Goal: Task Accomplishment & Management: Manage account settings

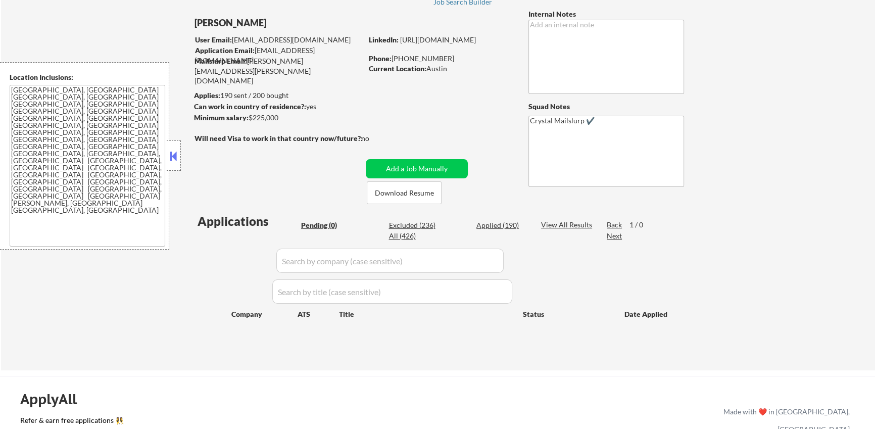
scroll to position [91, 0]
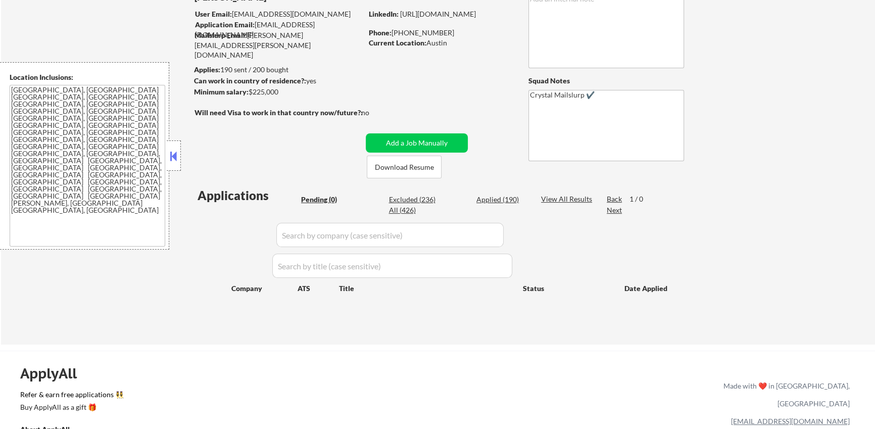
click at [500, 201] on div "Applied (190)" at bounding box center [501, 199] width 51 height 10
select select ""applied""
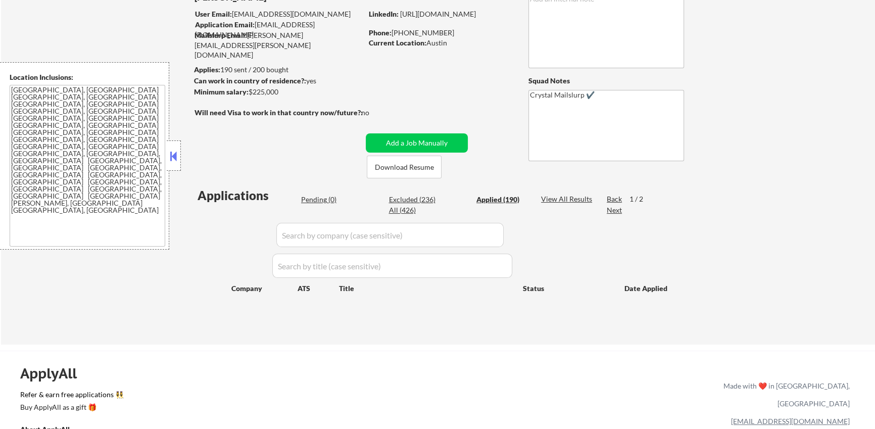
select select ""applied""
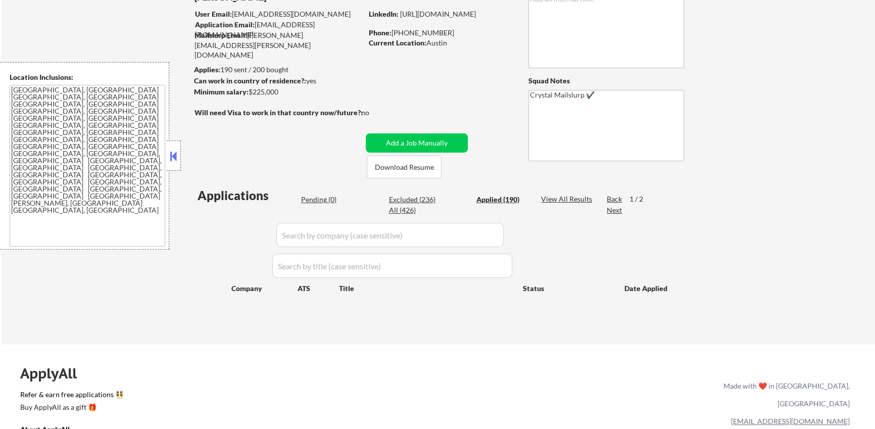
select select ""applied""
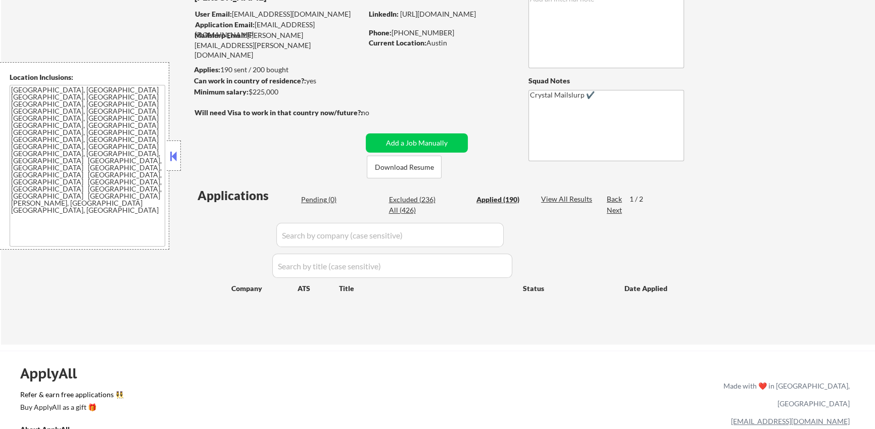
select select ""applied""
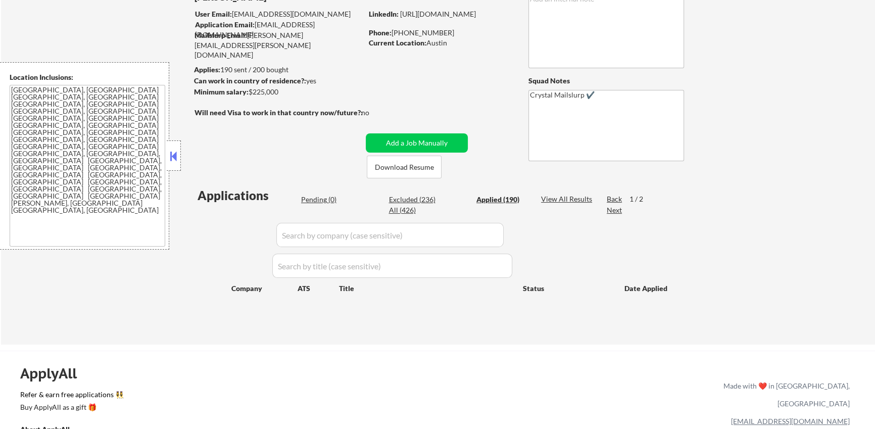
select select ""applied""
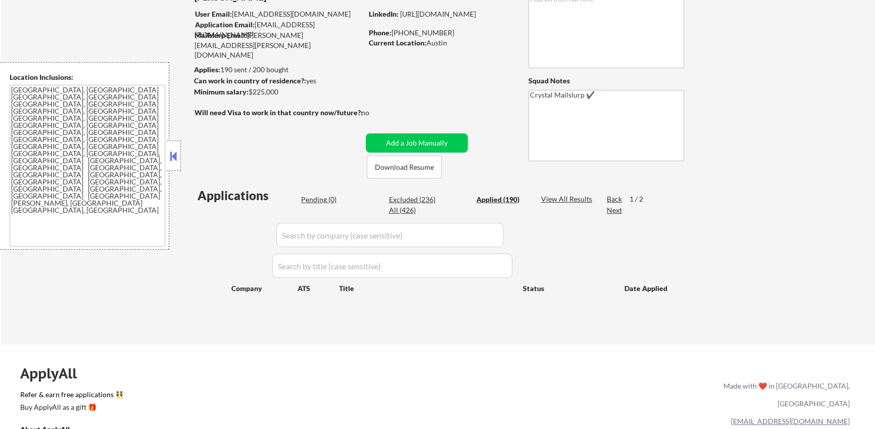
select select ""applied""
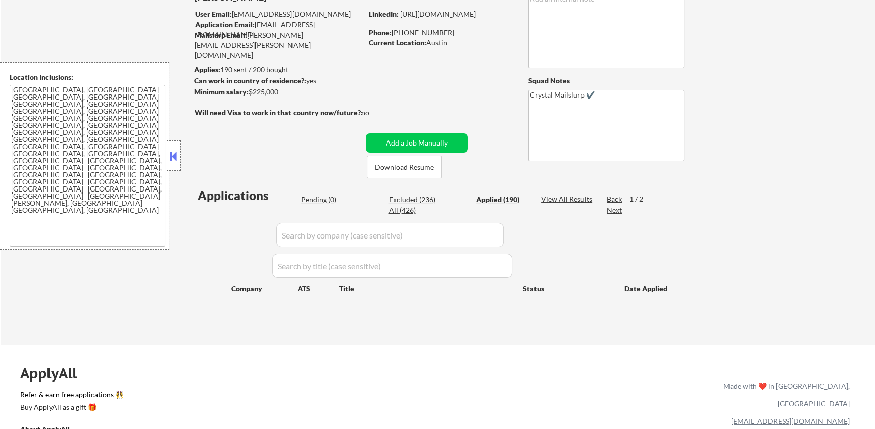
select select ""applied""
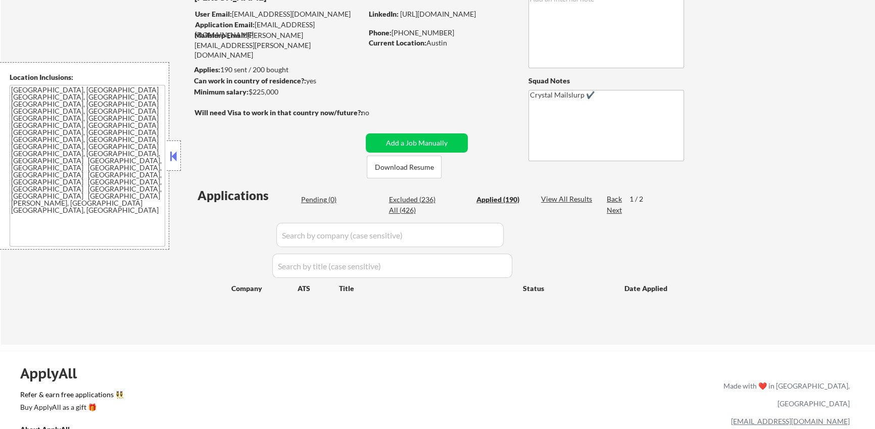
select select ""applied""
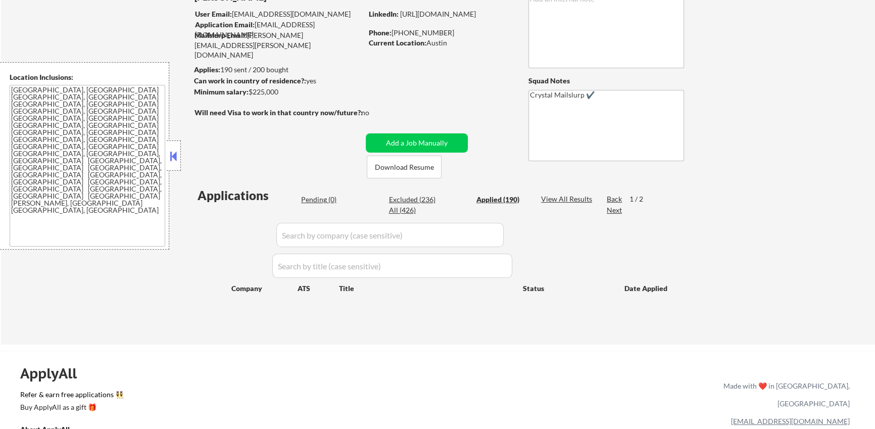
select select ""applied""
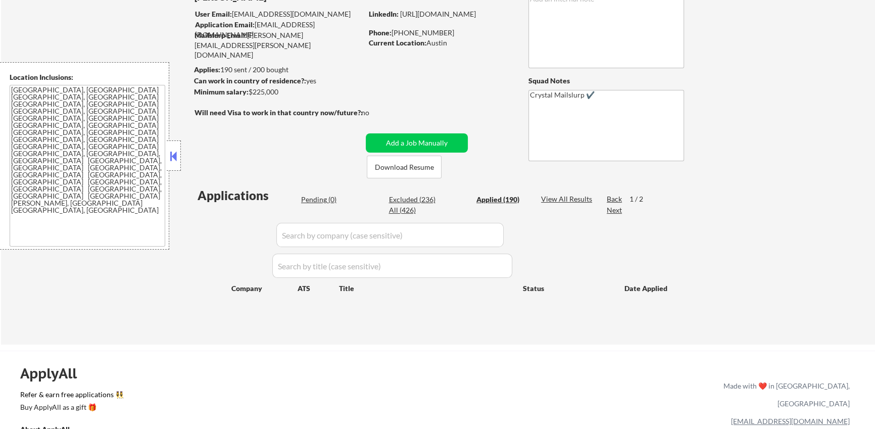
select select ""applied""
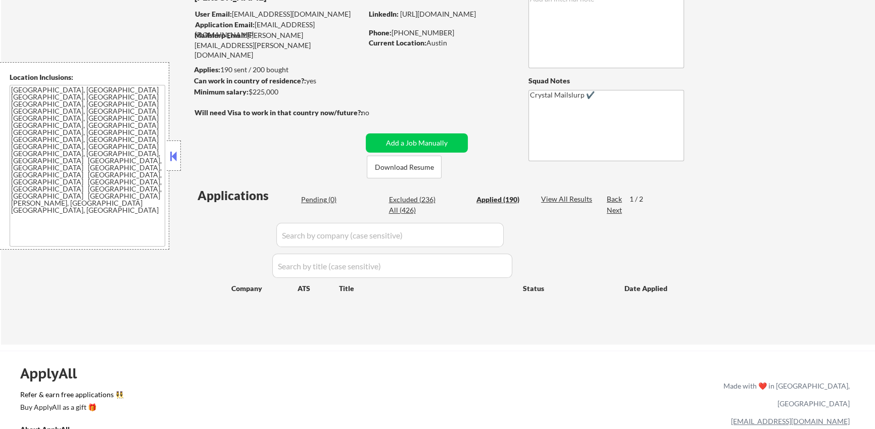
select select ""applied""
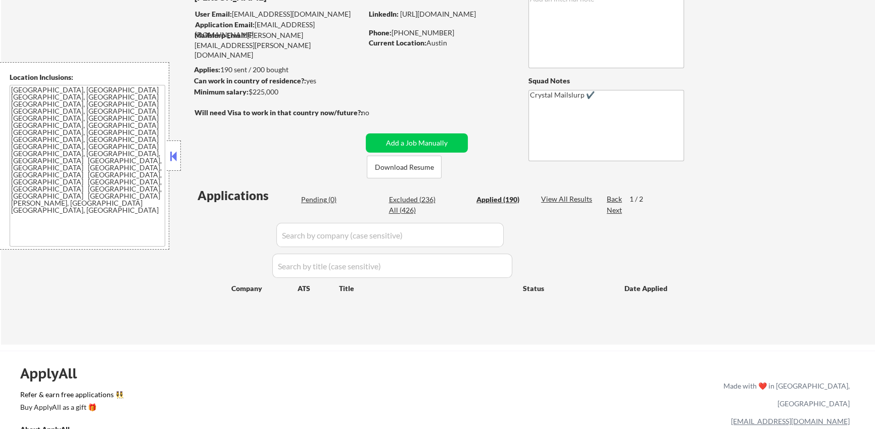
select select ""applied""
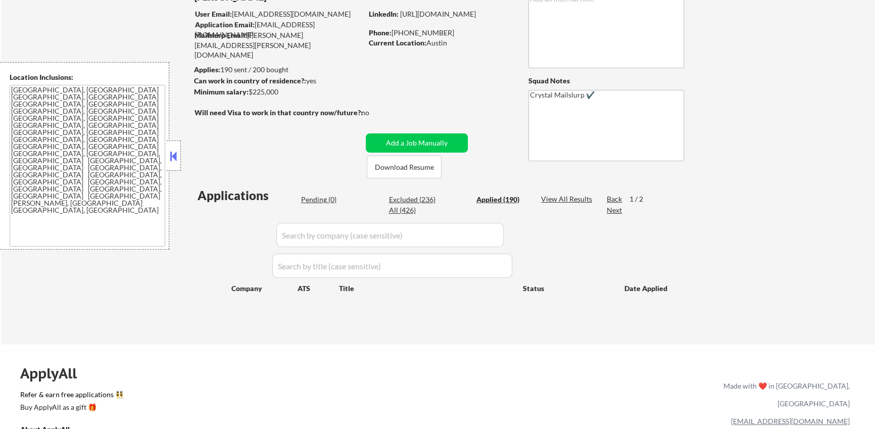
select select ""applied""
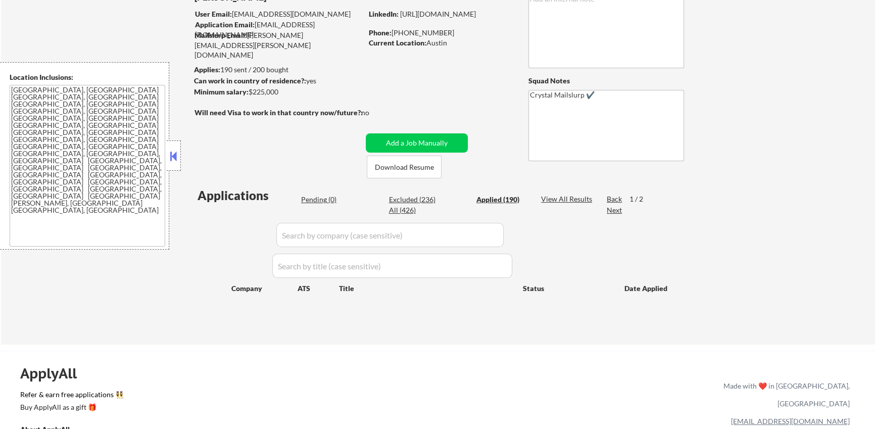
select select ""applied""
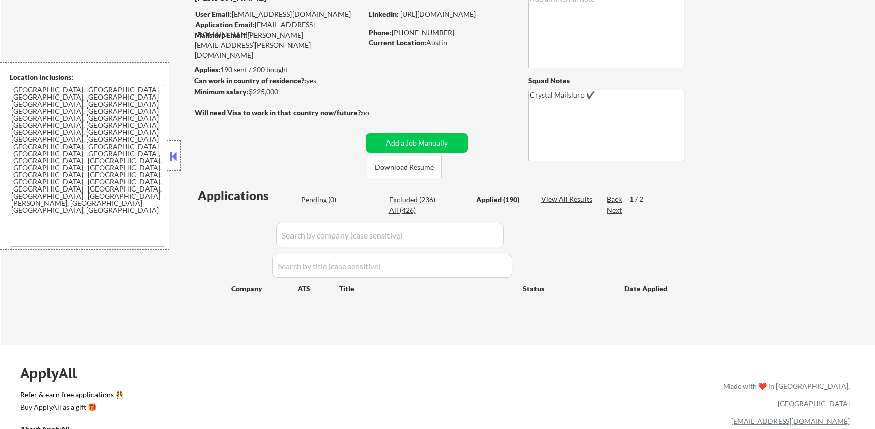
select select ""applied""
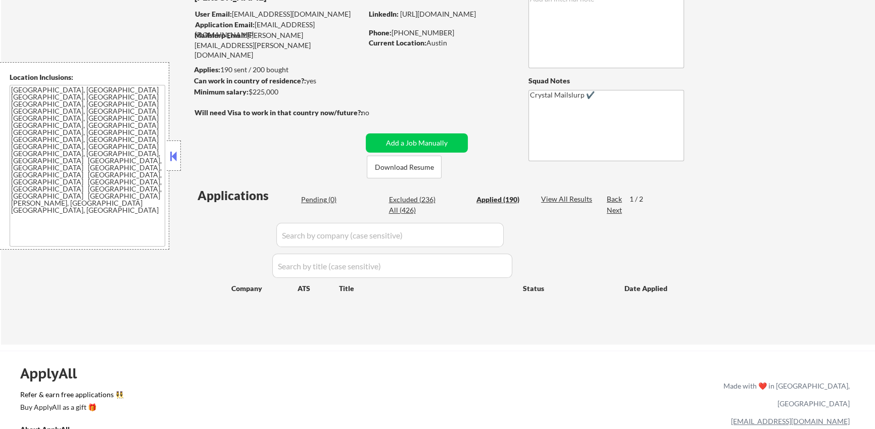
select select ""applied""
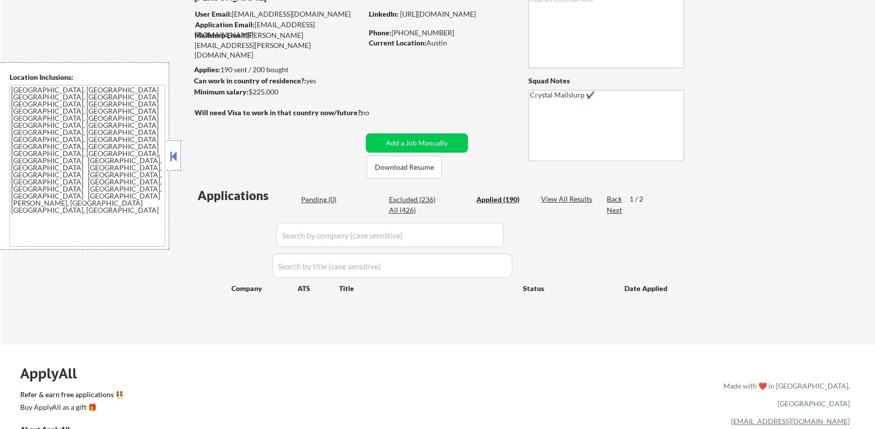
select select ""applied""
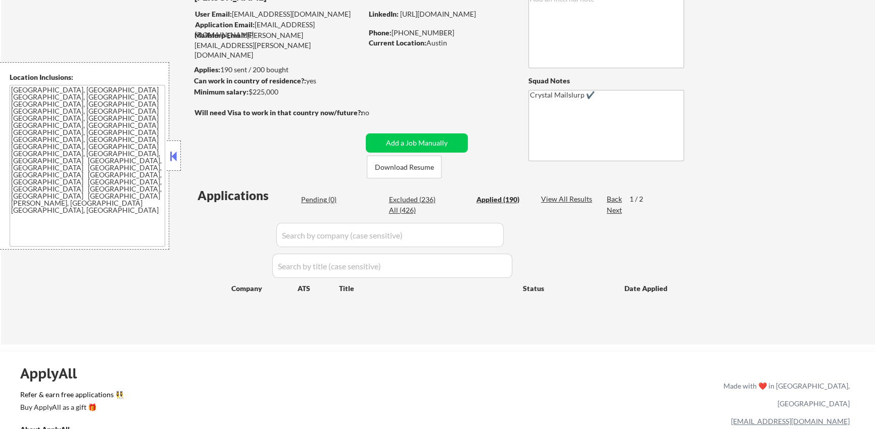
select select ""applied""
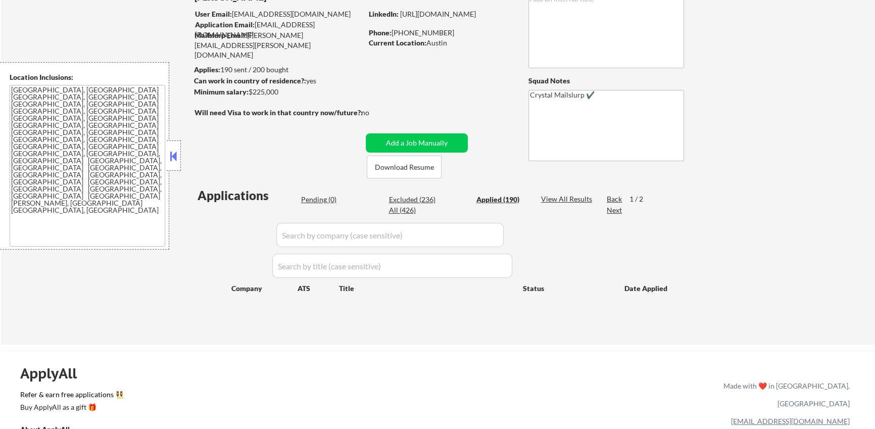
select select ""applied""
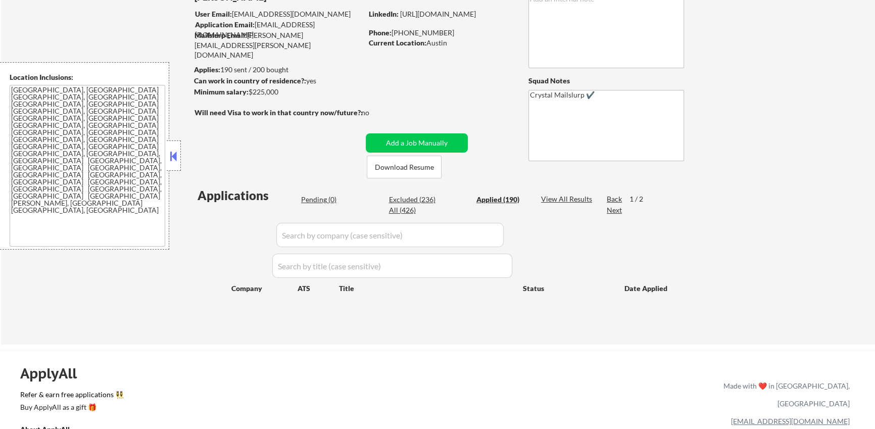
select select ""applied""
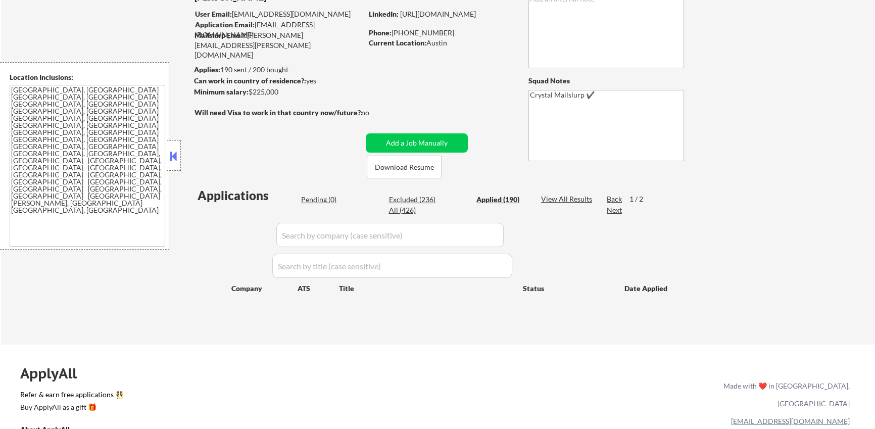
select select ""applied""
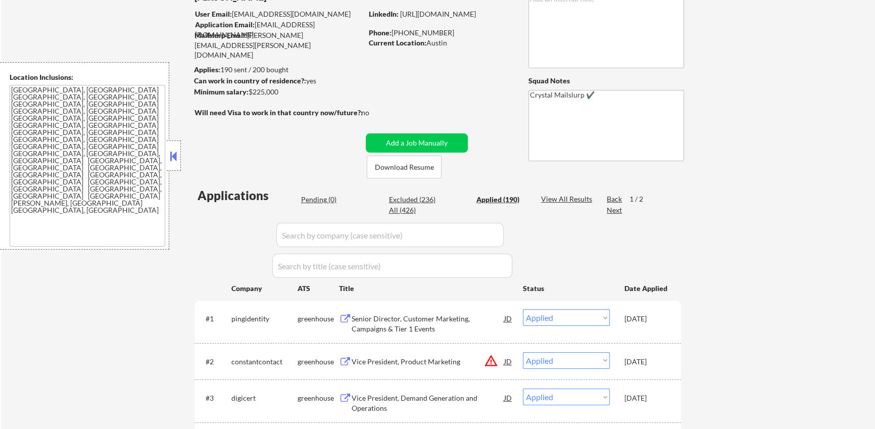
type textarea "outreach about lowering salary - 8/25 EF"
